Goal: Information Seeking & Learning: Learn about a topic

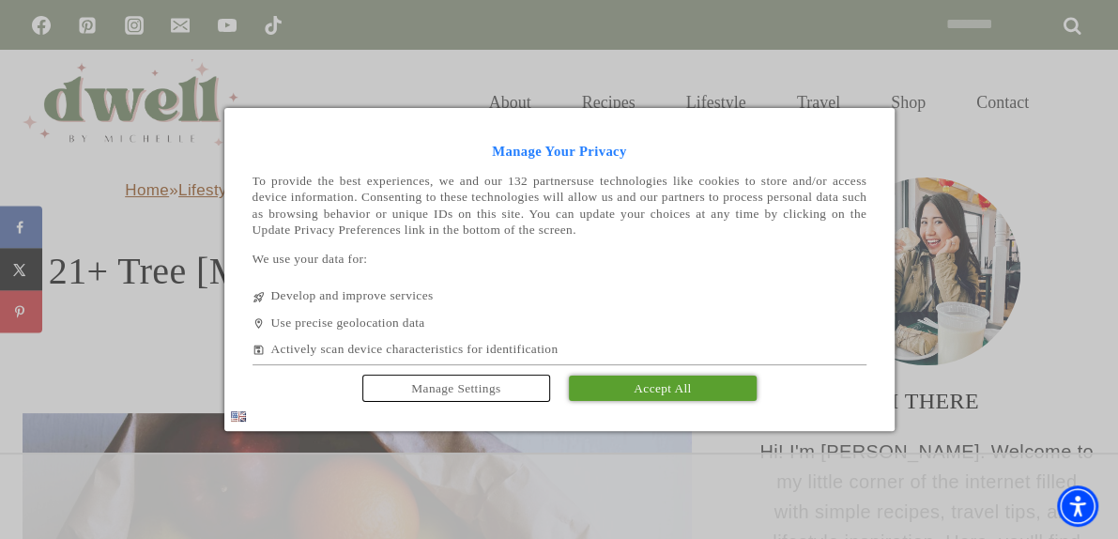
click at [623, 385] on link "Accept All" at bounding box center [663, 387] width 188 height 25
